Goal: Communication & Community: Answer question/provide support

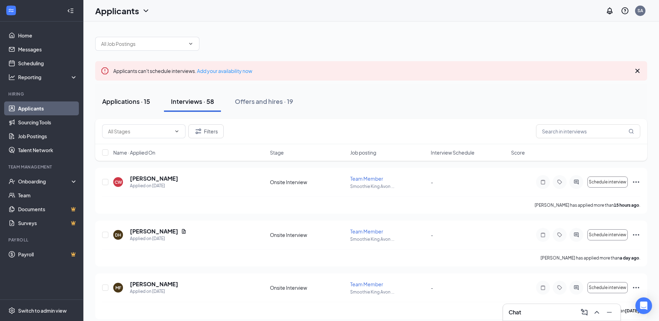
click at [124, 100] on div "Applications · 15" at bounding box center [126, 101] width 48 height 9
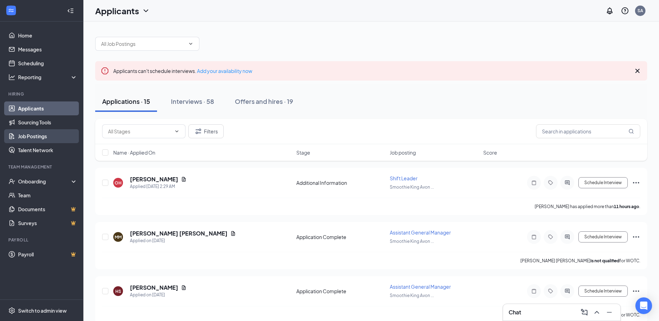
click at [34, 135] on link "Job Postings" at bounding box center [47, 136] width 59 height 14
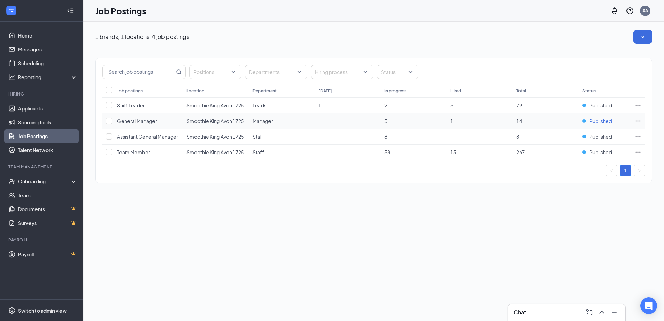
click at [584, 122] on div "Published" at bounding box center [598, 120] width 30 height 7
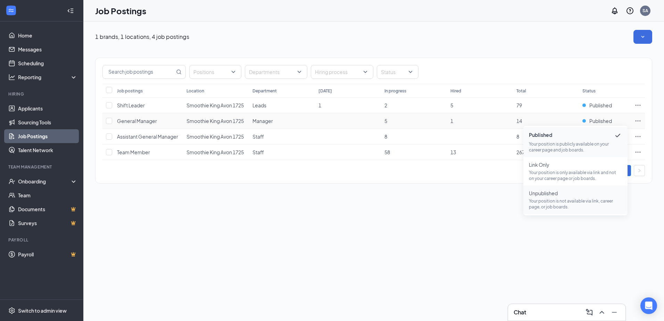
click at [565, 205] on p "Your position is not available via link, career page, or job boards." at bounding box center [575, 204] width 93 height 12
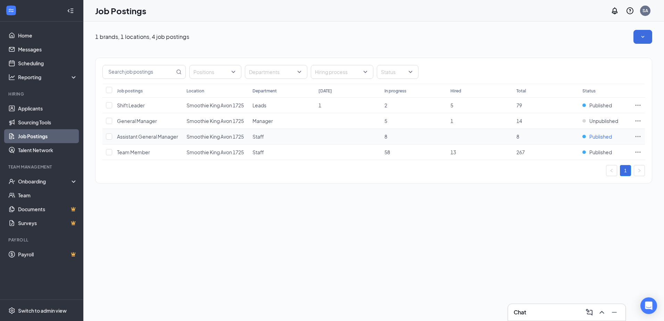
click at [585, 137] on div "Published" at bounding box center [598, 136] width 30 height 7
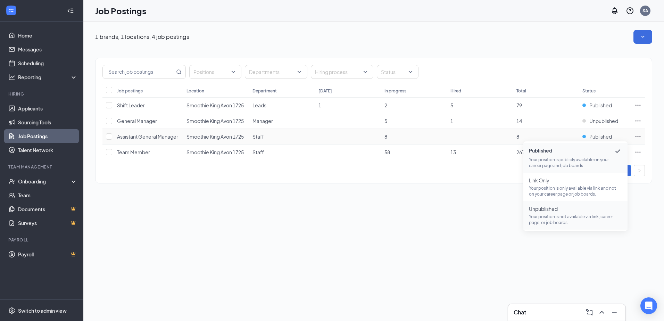
click at [550, 223] on p "Your position is not available via link, career page, or job boards." at bounding box center [575, 220] width 93 height 12
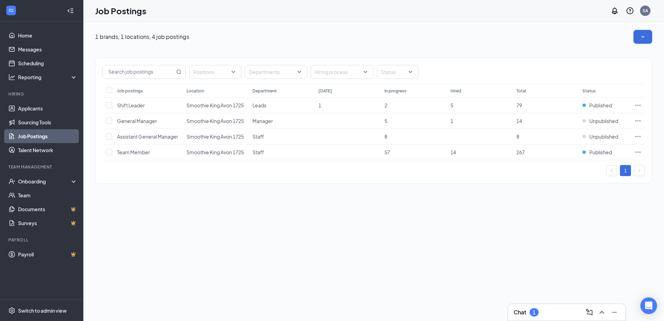
drag, startPoint x: 337, startPoint y: 0, endPoint x: 548, endPoint y: 194, distance: 285.7
click at [548, 194] on div "1 brands, 1 locations, 4 job postings Positions Departments Hiring process Stat…" at bounding box center [373, 110] width 581 height 177
click at [554, 315] on div "Chat 1" at bounding box center [567, 312] width 106 height 11
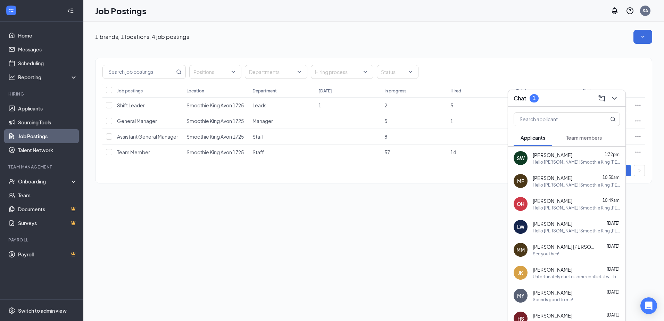
click at [575, 138] on span "Team members" at bounding box center [584, 137] width 36 height 6
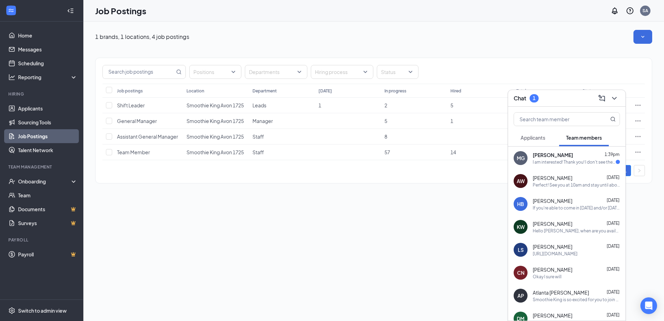
click at [538, 164] on div "I am interested! Thank you! I don't see the email, though." at bounding box center [574, 162] width 83 height 6
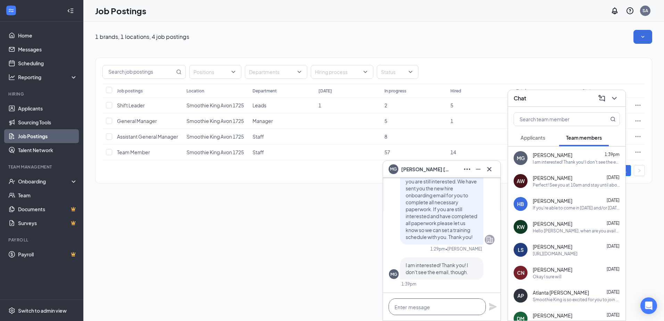
click at [449, 302] on textarea at bounding box center [437, 306] width 97 height 17
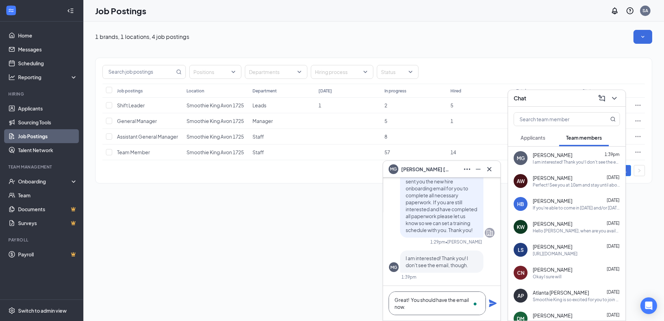
type textarea "Great! You should have the email now."
click at [492, 303] on icon "Plane" at bounding box center [493, 303] width 8 height 8
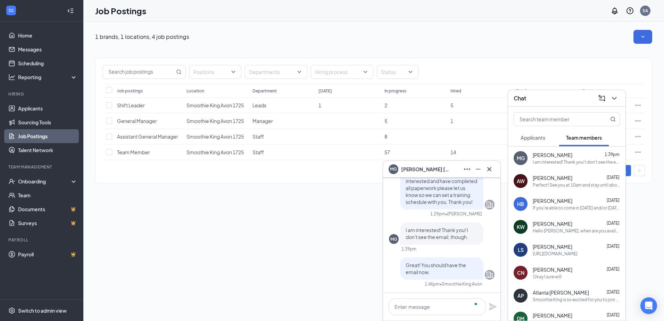
scroll to position [0, 0]
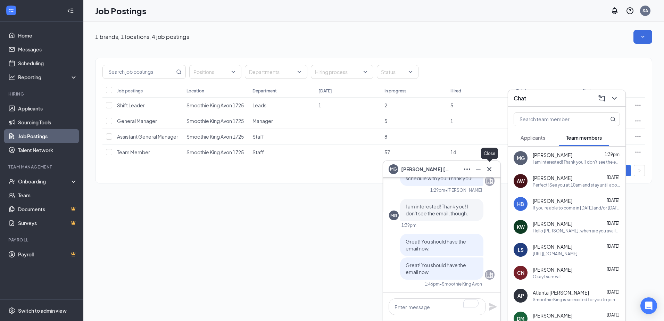
click at [489, 169] on icon "Cross" at bounding box center [489, 169] width 8 height 8
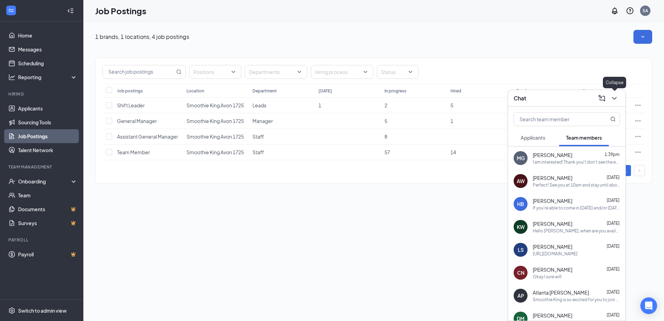
click at [614, 99] on icon "ChevronDown" at bounding box center [614, 98] width 5 height 3
